Goal: Find contact information: Find contact information

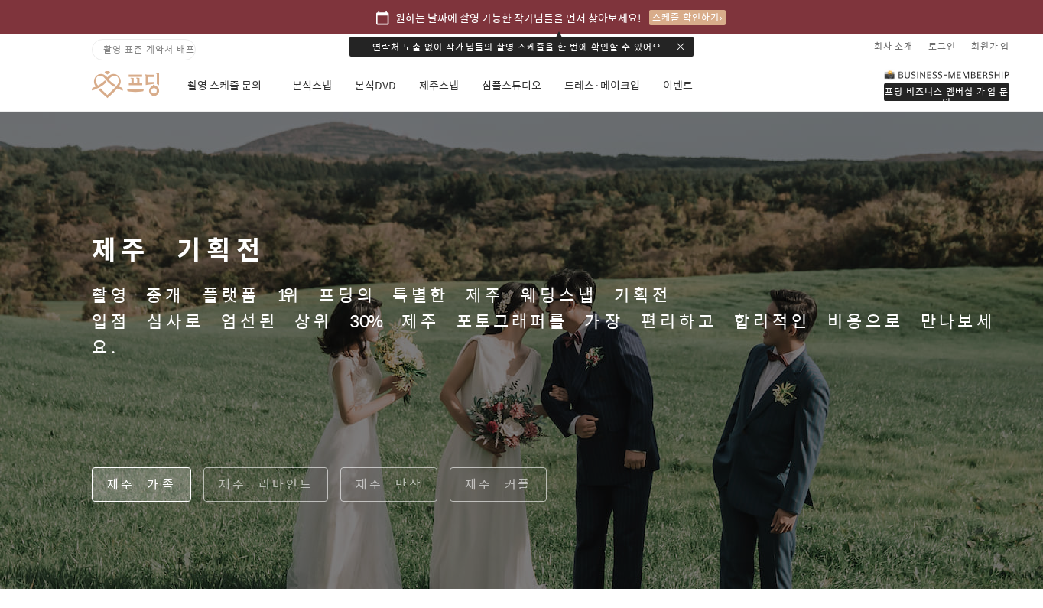
click at [684, 48] on button "button" at bounding box center [681, 47] width 8 height 8
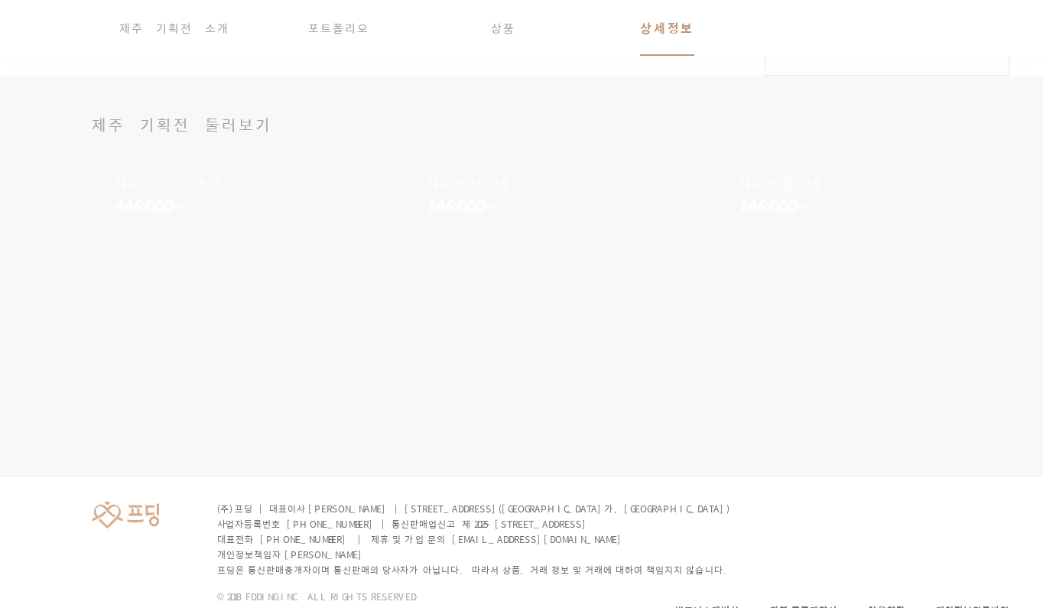
scroll to position [3924, 0]
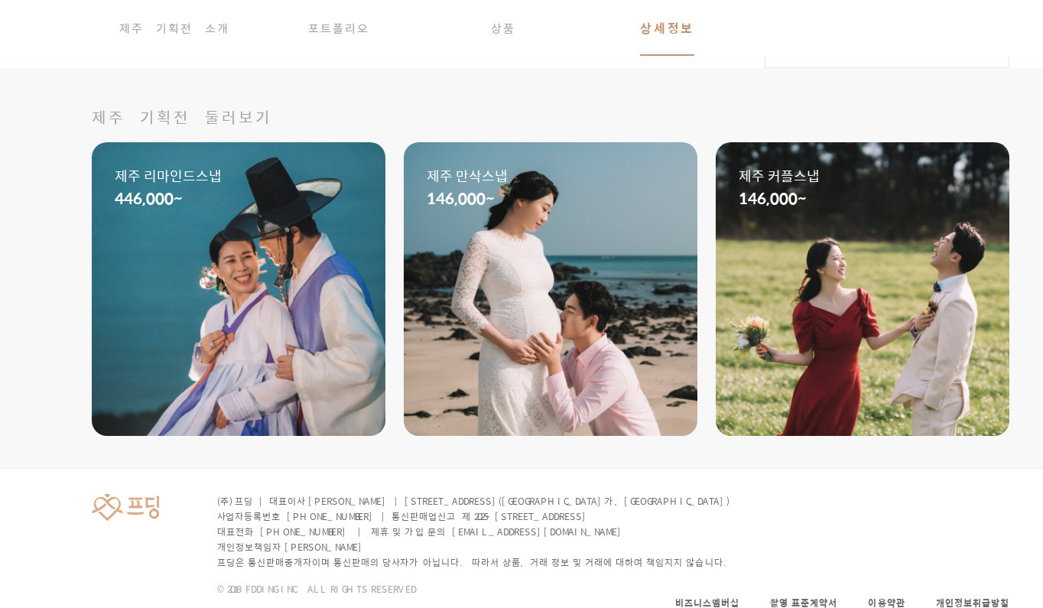
click at [588, 493] on p "(주) 프딩 | 대표이사 [PERSON_NAME] | [STREET_ADDRESS]([GEOGRAPHIC_DATA]가, [GEOGRAPHIC_…" at bounding box center [475, 500] width 516 height 15
drag, startPoint x: 585, startPoint y: 461, endPoint x: 220, endPoint y: 466, distance: 365.6
click at [220, 493] on p "(주) 프딩 | 대표이사 [PERSON_NAME] | [STREET_ADDRESS]([GEOGRAPHIC_DATA]가, [GEOGRAPHIC_…" at bounding box center [475, 500] width 516 height 15
copy p "주) 프딩 | 대표이사 [PERSON_NAME] | [STREET_ADDRESS]([GEOGRAPHIC_DATA], [GEOGRAPHIC_DA…"
click at [409, 539] on p "개인정보책임자 [PERSON_NAME]" at bounding box center [475, 546] width 516 height 15
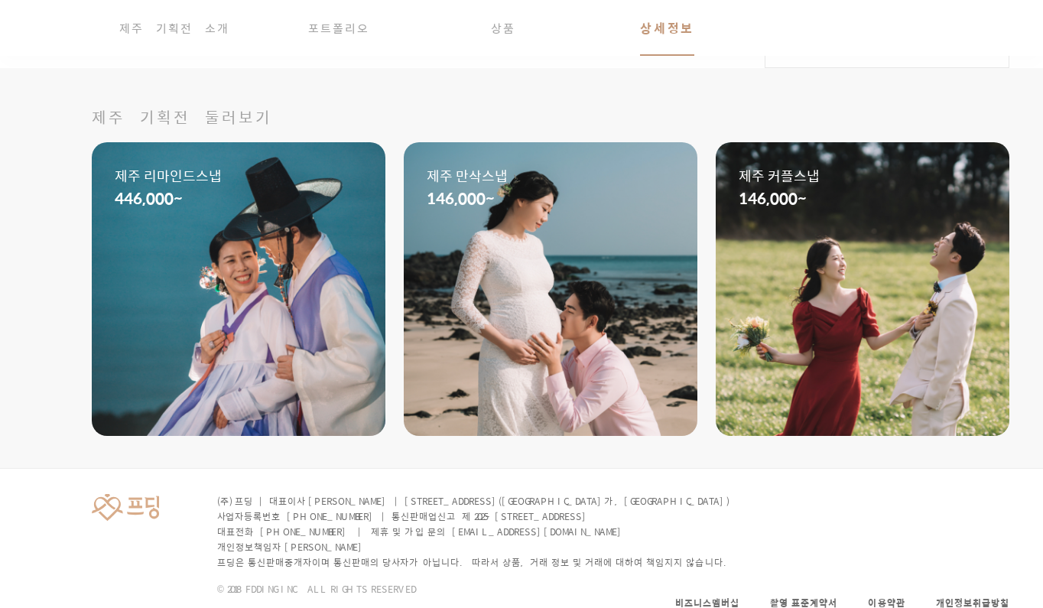
drag, startPoint x: 406, startPoint y: 496, endPoint x: 487, endPoint y: 499, distance: 81.1
click at [487, 524] on p "대표전화 [PHONE_NUMBER] | 제휴 및 가입 문의 [EMAIL_ADDRESS][DOMAIN_NAME]" at bounding box center [475, 531] width 516 height 15
drag, startPoint x: 469, startPoint y: 496, endPoint x: 408, endPoint y: 496, distance: 60.4
click at [408, 524] on p "대표전화 [PHONE_NUMBER] | 제휴 및 가입 문의 [EMAIL_ADDRESS][DOMAIN_NAME]" at bounding box center [475, 531] width 516 height 15
